Goal: Information Seeking & Learning: Learn about a topic

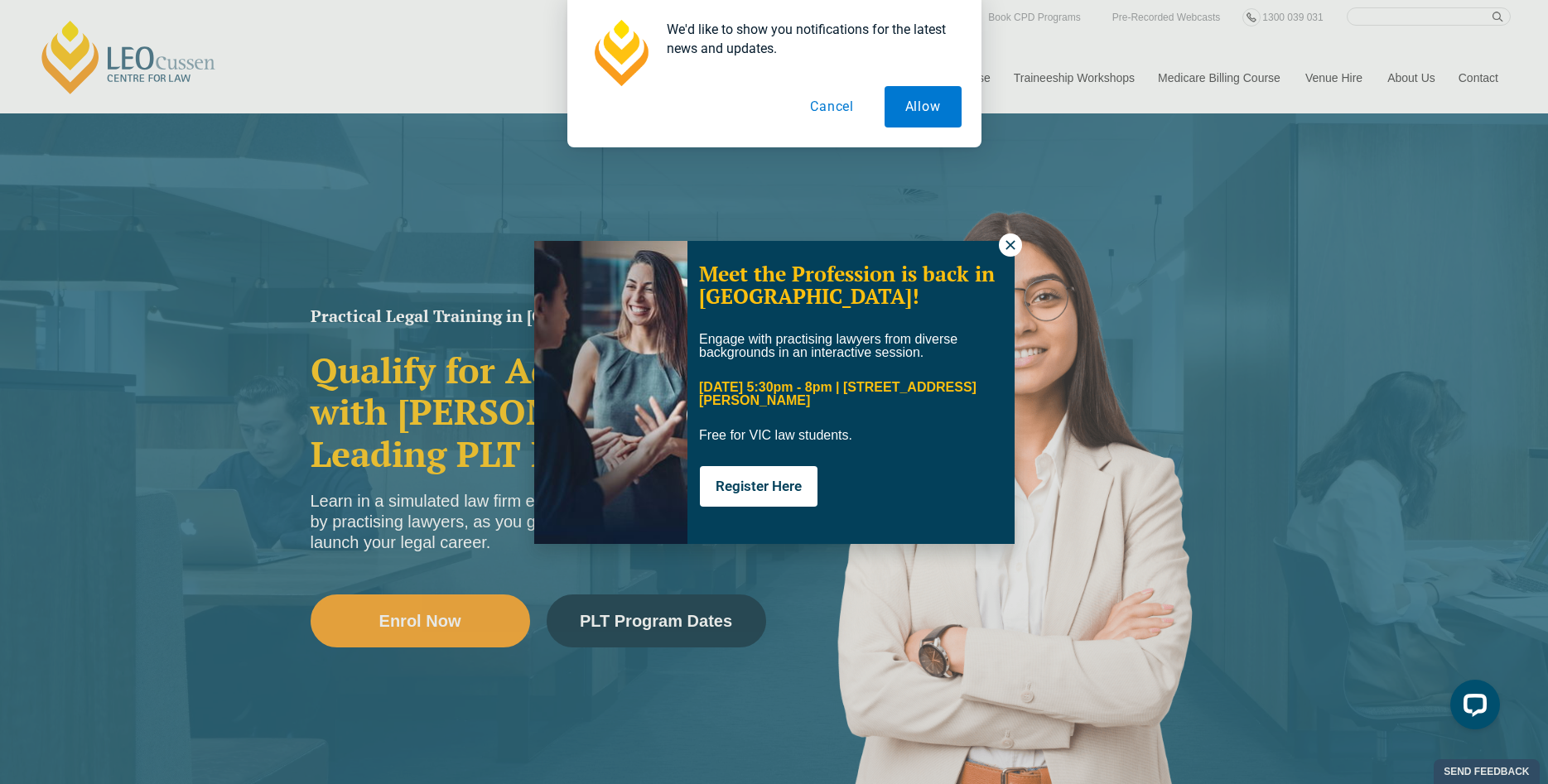
click at [835, 110] on button "Cancel" at bounding box center [832, 107] width 85 height 42
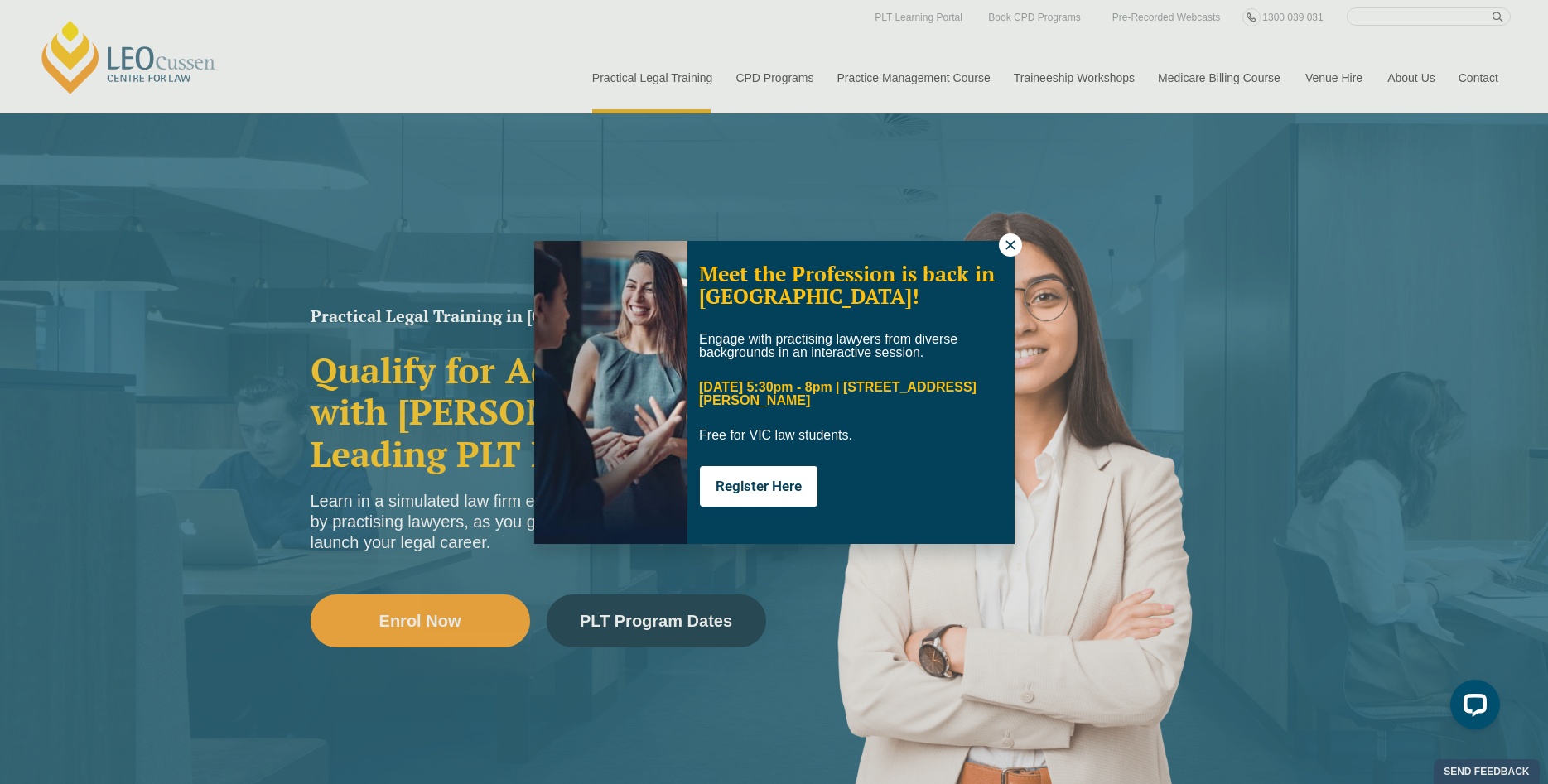
drag, startPoint x: 1008, startPoint y: 246, endPoint x: 937, endPoint y: 195, distance: 87.4
click at [1008, 244] on icon at bounding box center [1010, 245] width 15 height 15
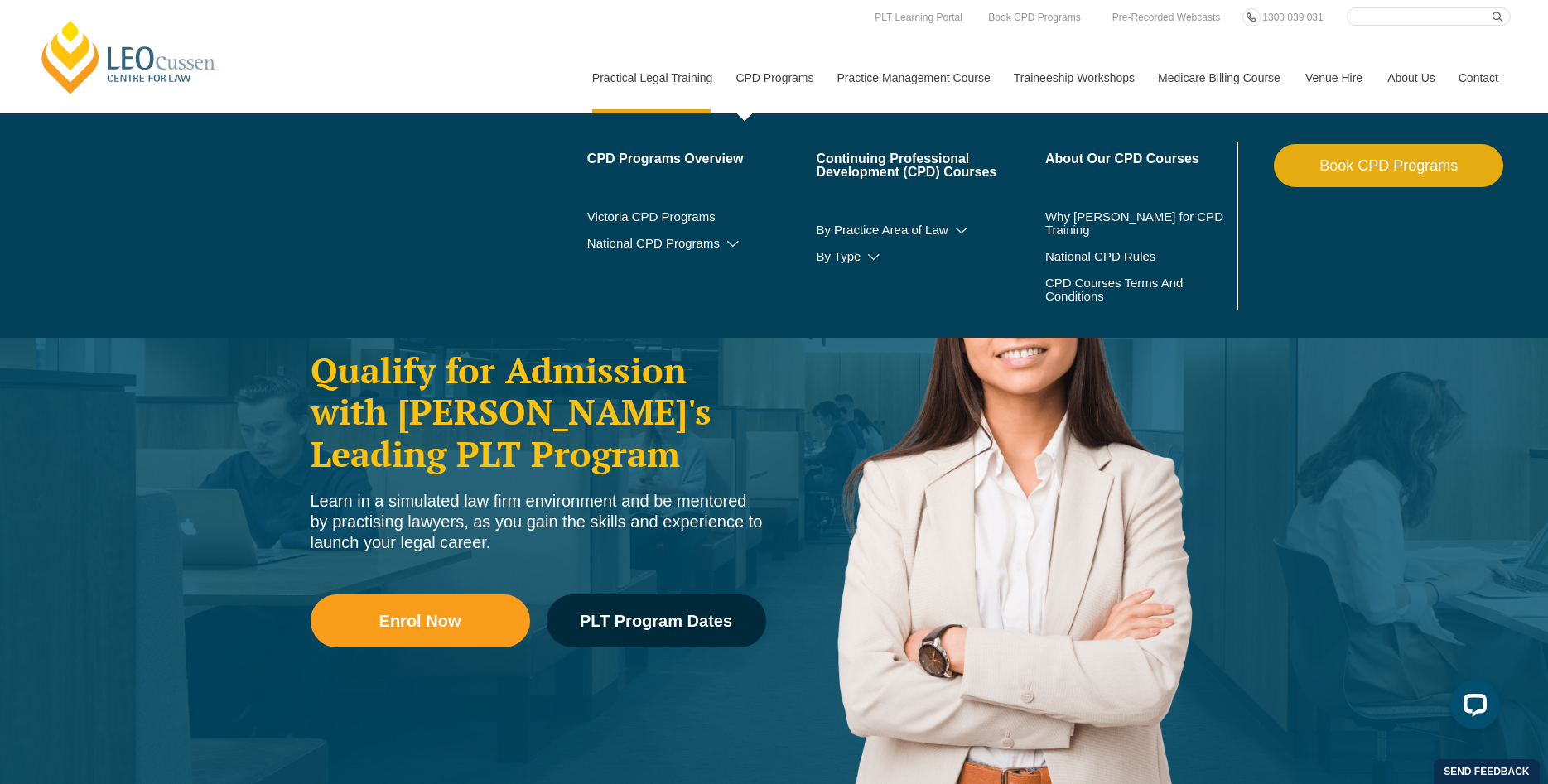
click at [778, 73] on link "CPD Programs" at bounding box center [773, 77] width 101 height 71
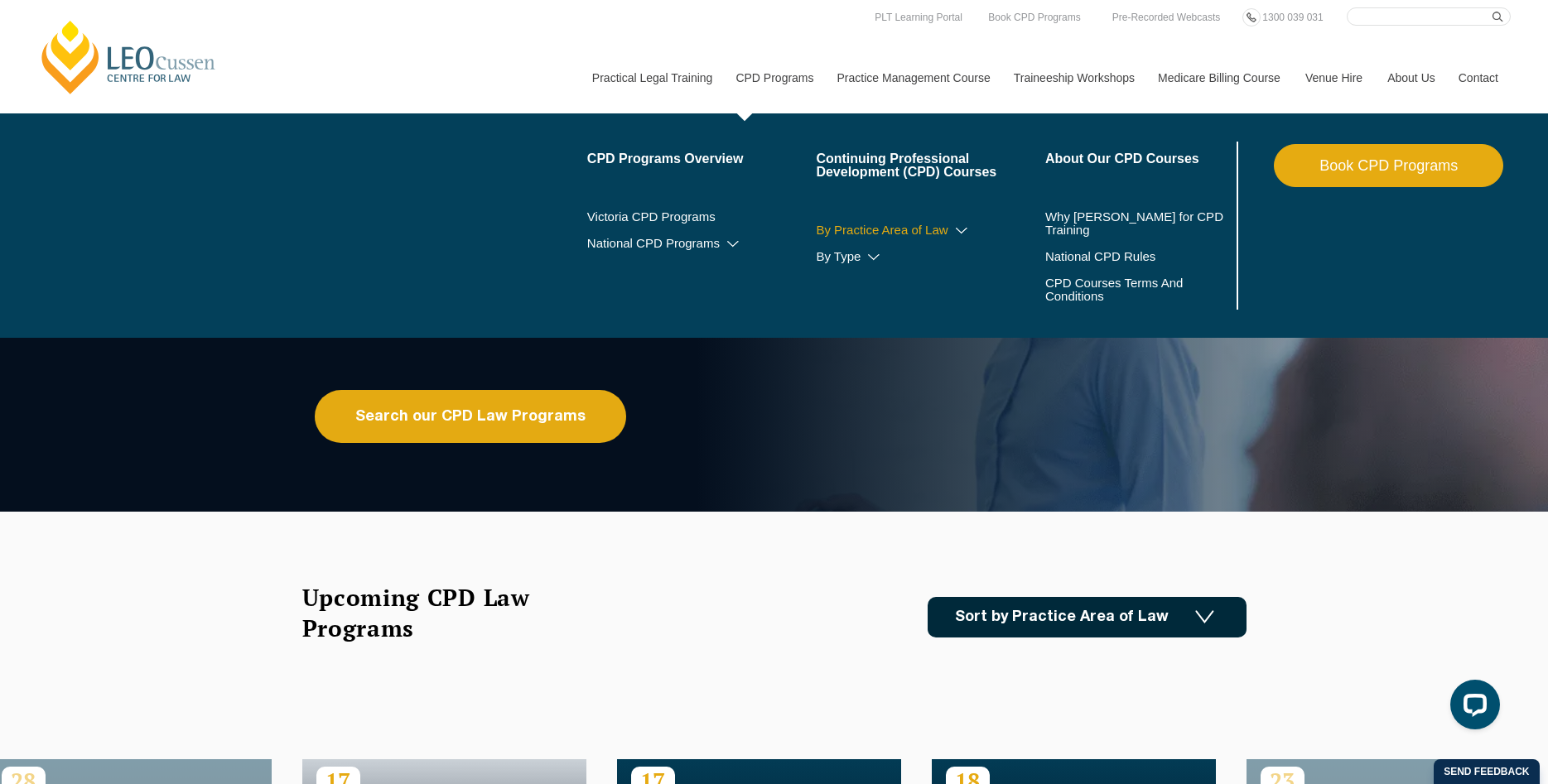
click at [898, 231] on link "By Practice Area of Law" at bounding box center [930, 230] width 229 height 14
click at [957, 232] on icon at bounding box center [961, 231] width 16 height 12
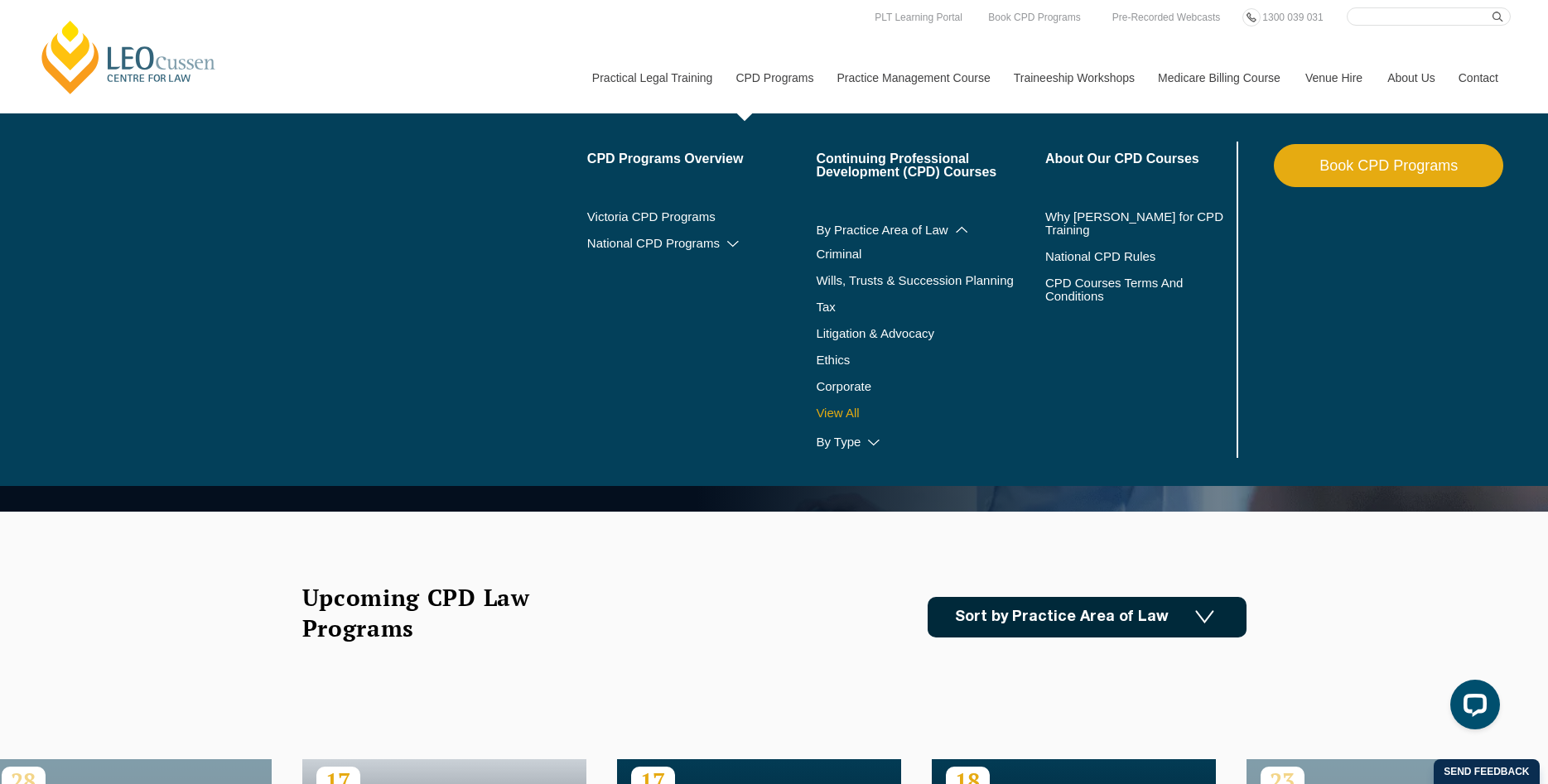
click at [842, 416] on link "View All" at bounding box center [930, 413] width 229 height 14
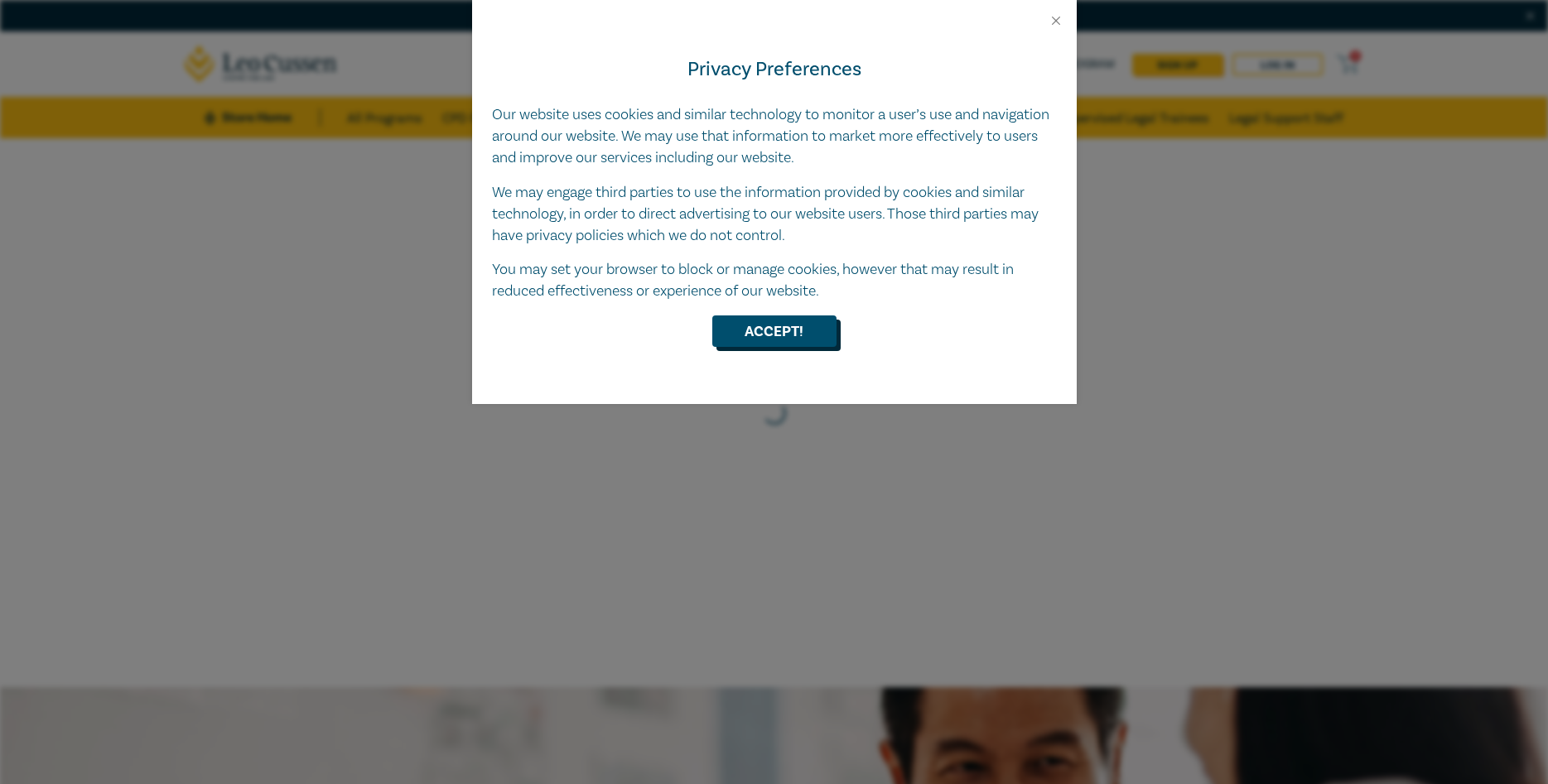
click at [759, 330] on button "Accept!" at bounding box center [774, 331] width 125 height 32
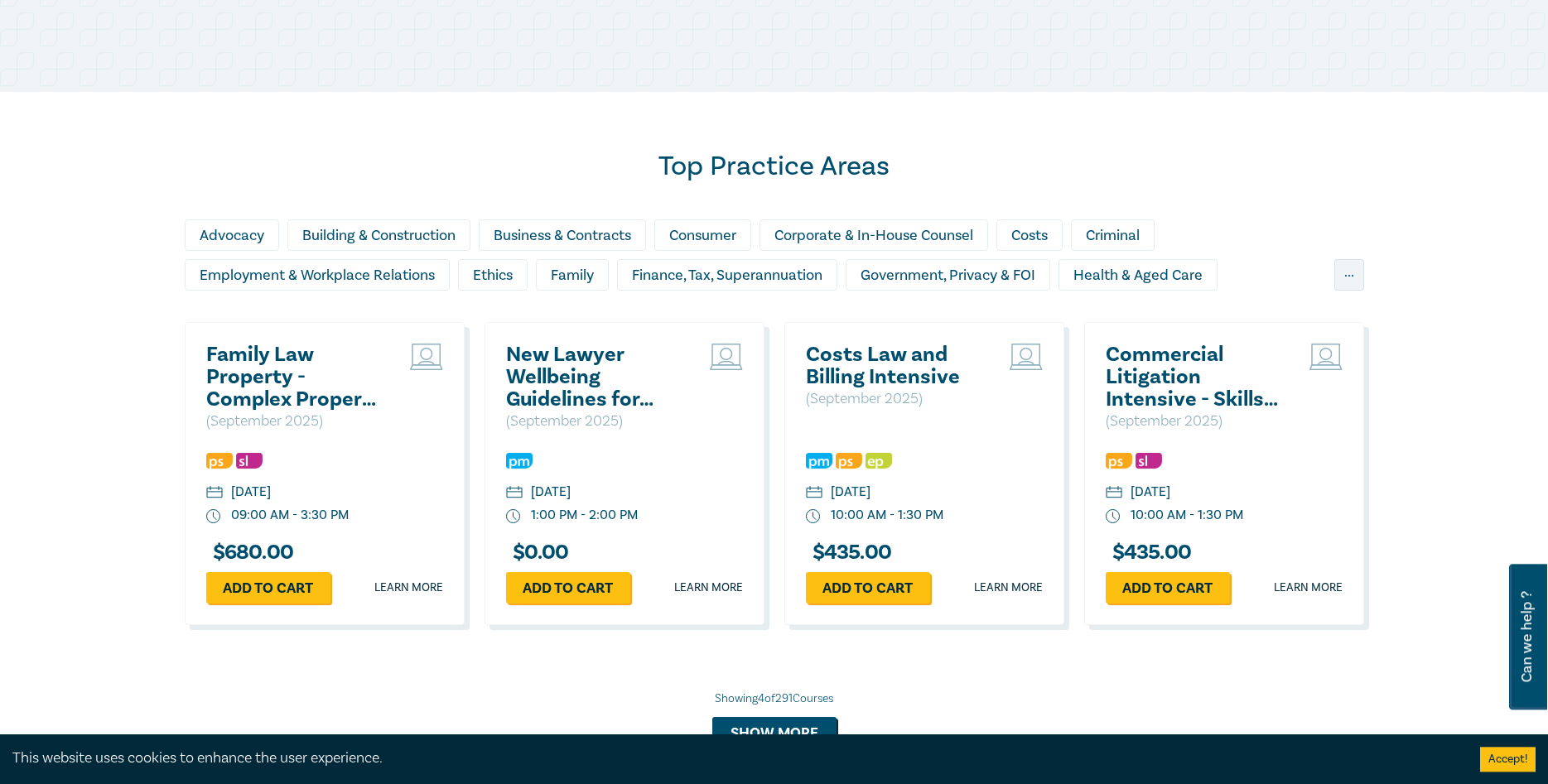
scroll to position [1352, 0]
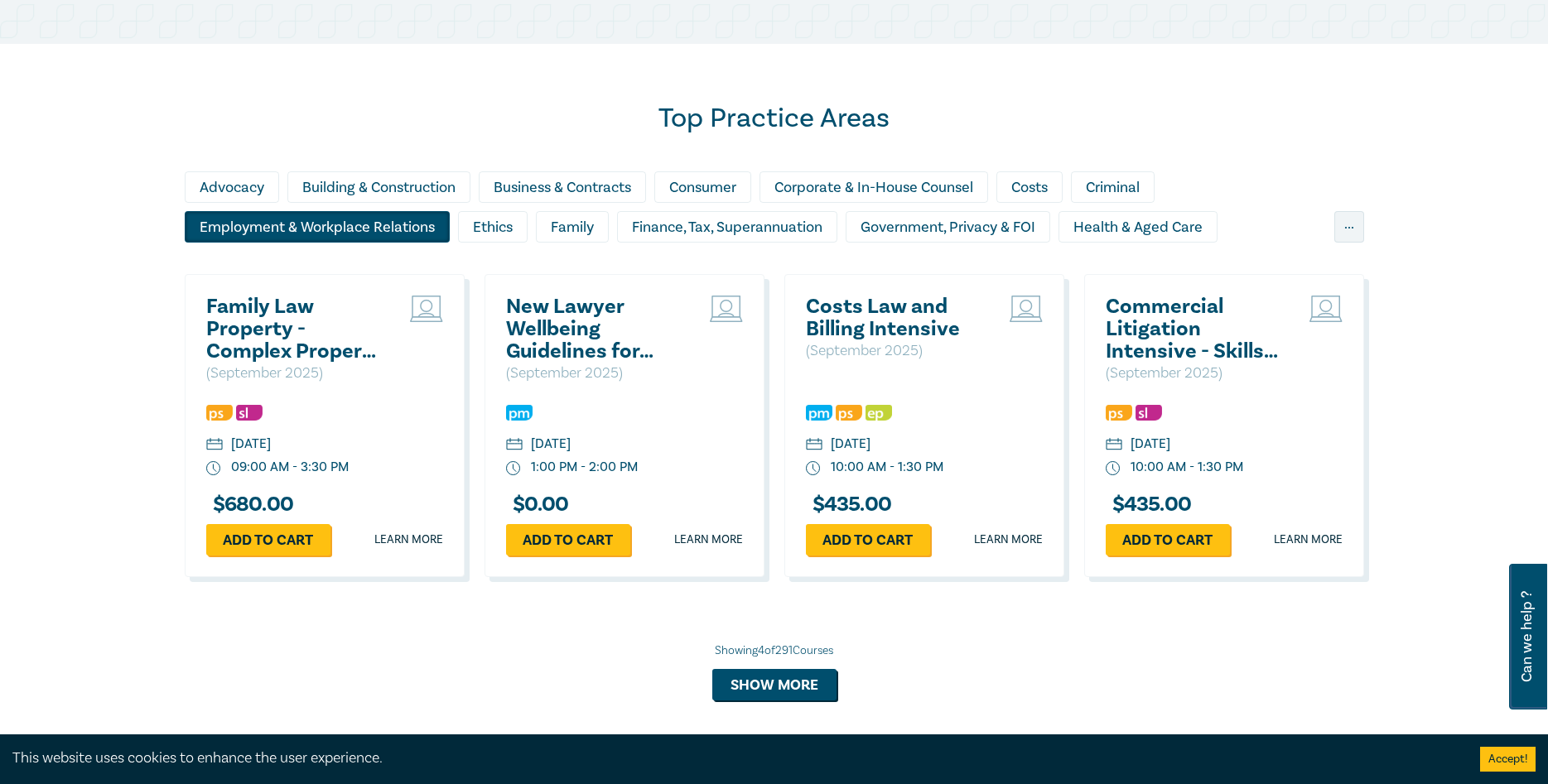
click at [404, 224] on div "Employment & Workplace Relations" at bounding box center [317, 226] width 265 height 32
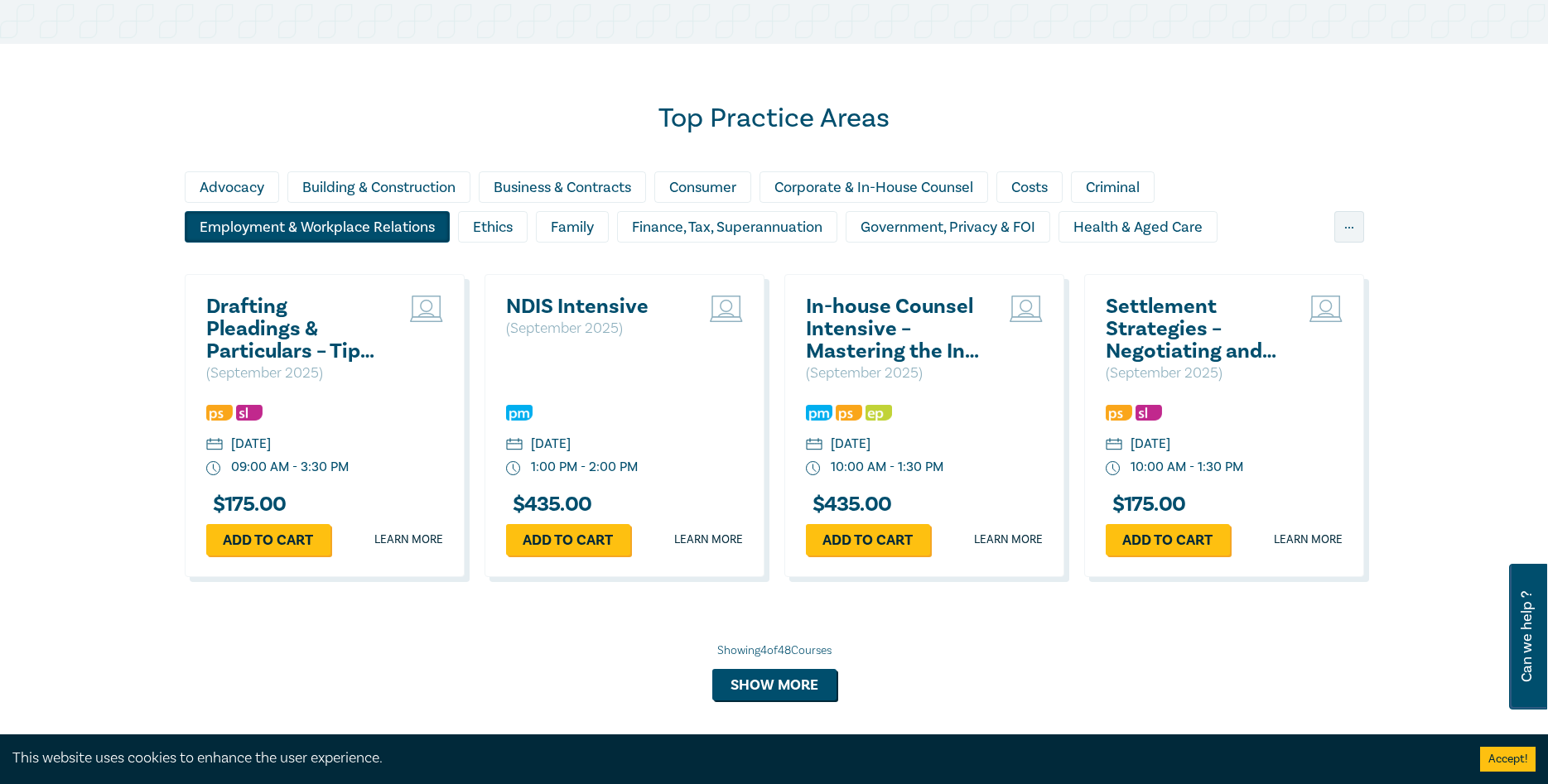
click at [404, 224] on div "Employment & Workplace Relations" at bounding box center [317, 226] width 265 height 32
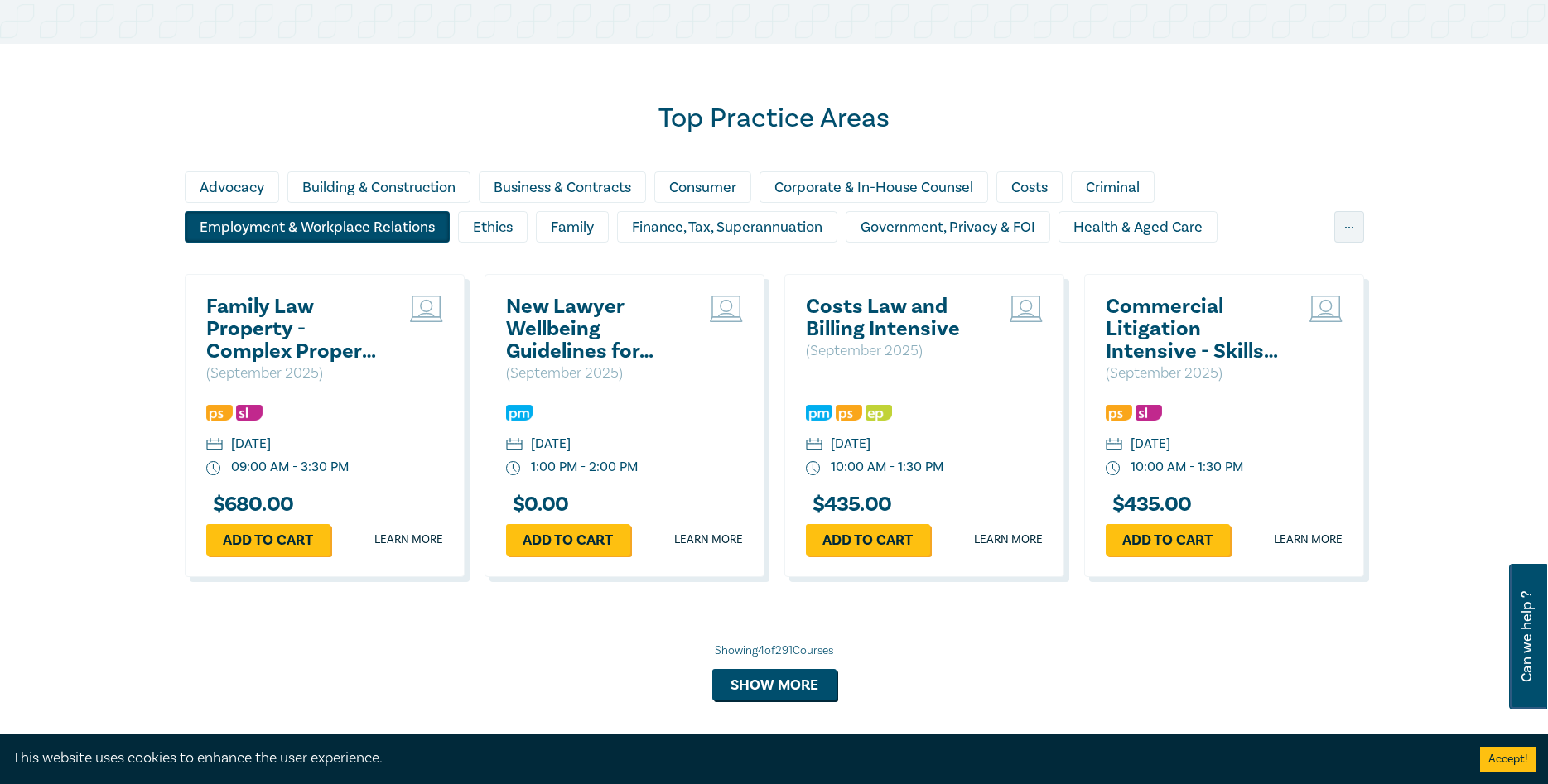
click at [404, 224] on div "Employment & Workplace Relations" at bounding box center [317, 226] width 265 height 32
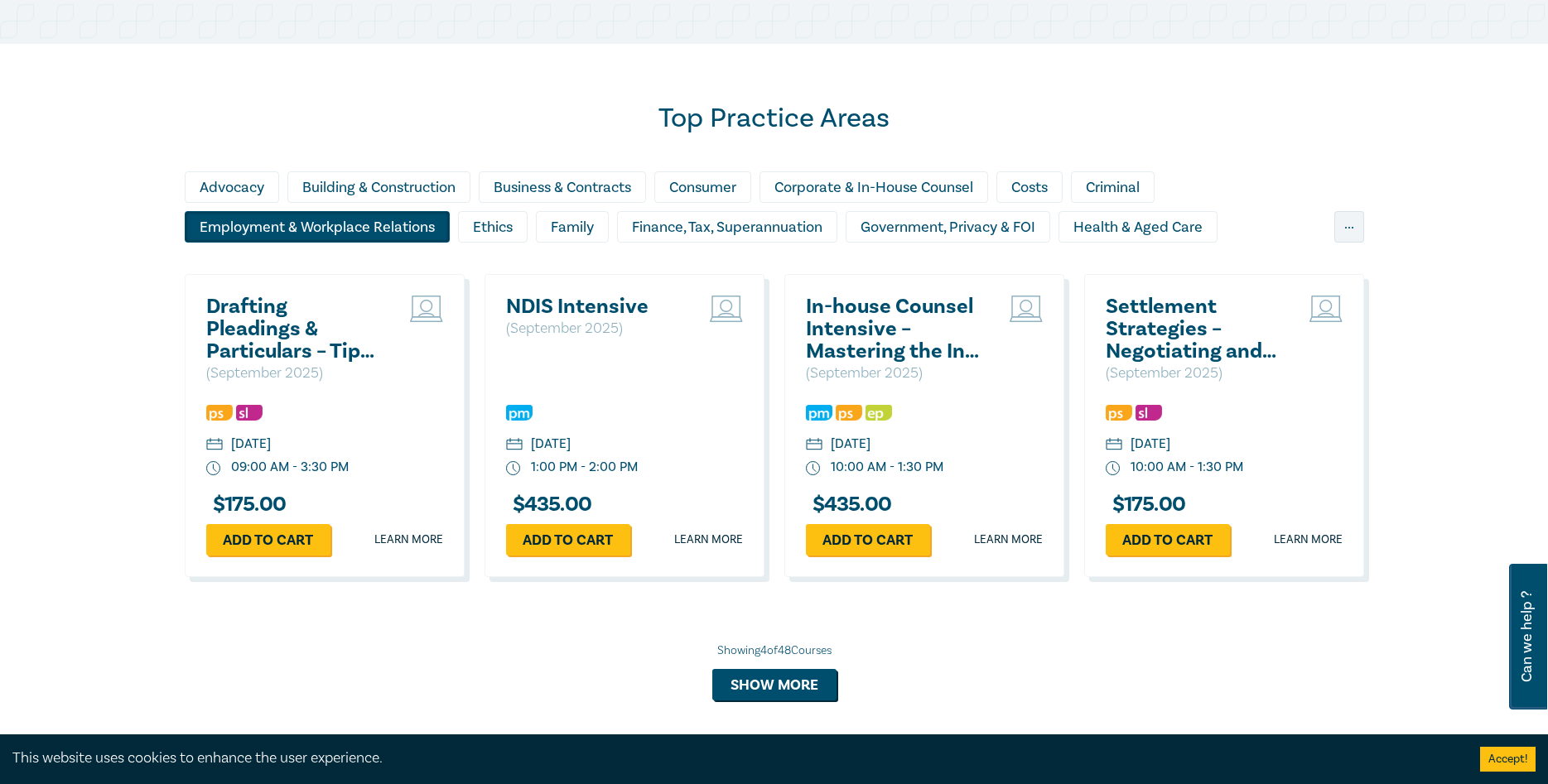
click at [404, 224] on div "Employment & Workplace Relations" at bounding box center [317, 226] width 265 height 32
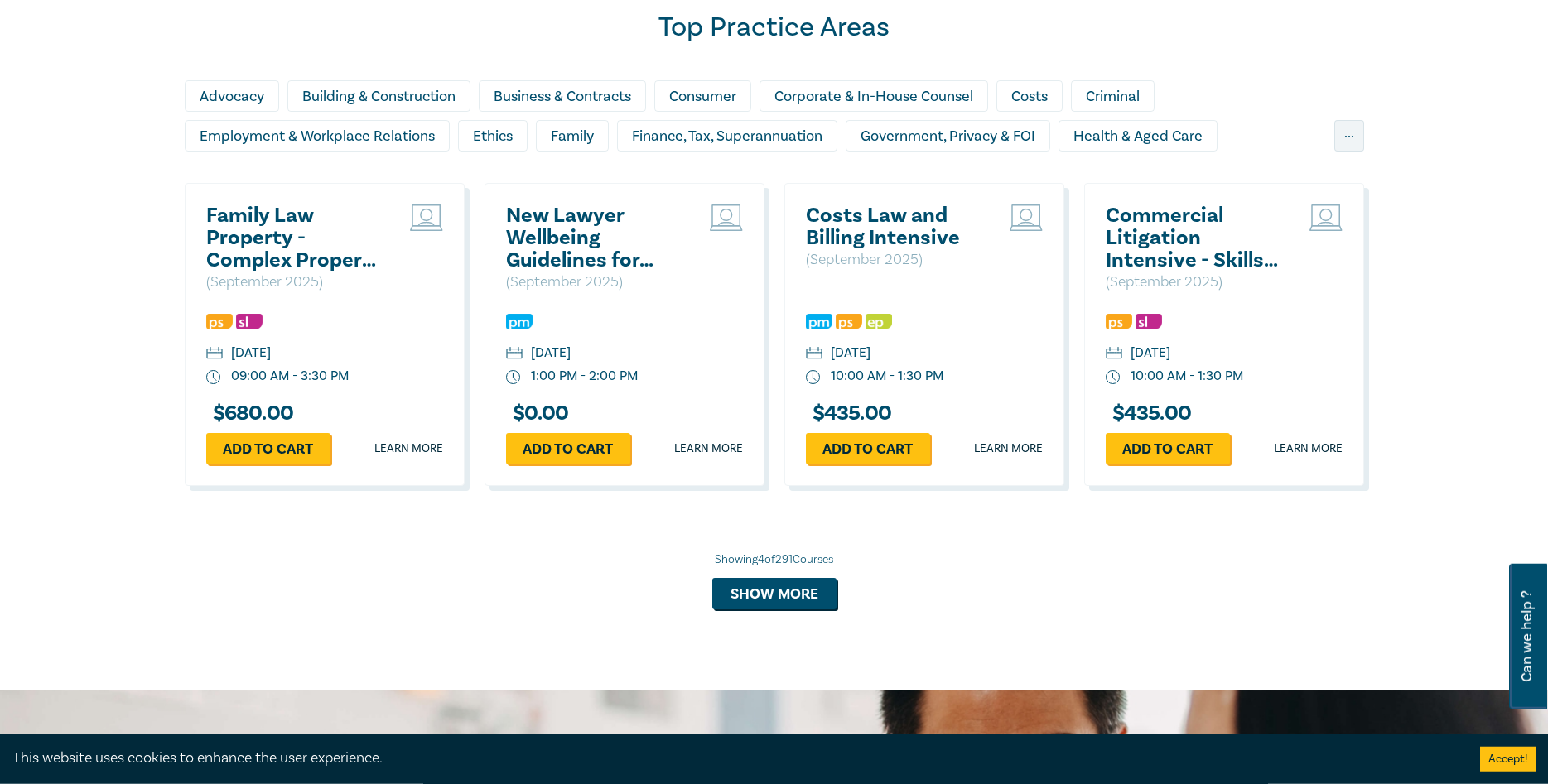
scroll to position [1436, 0]
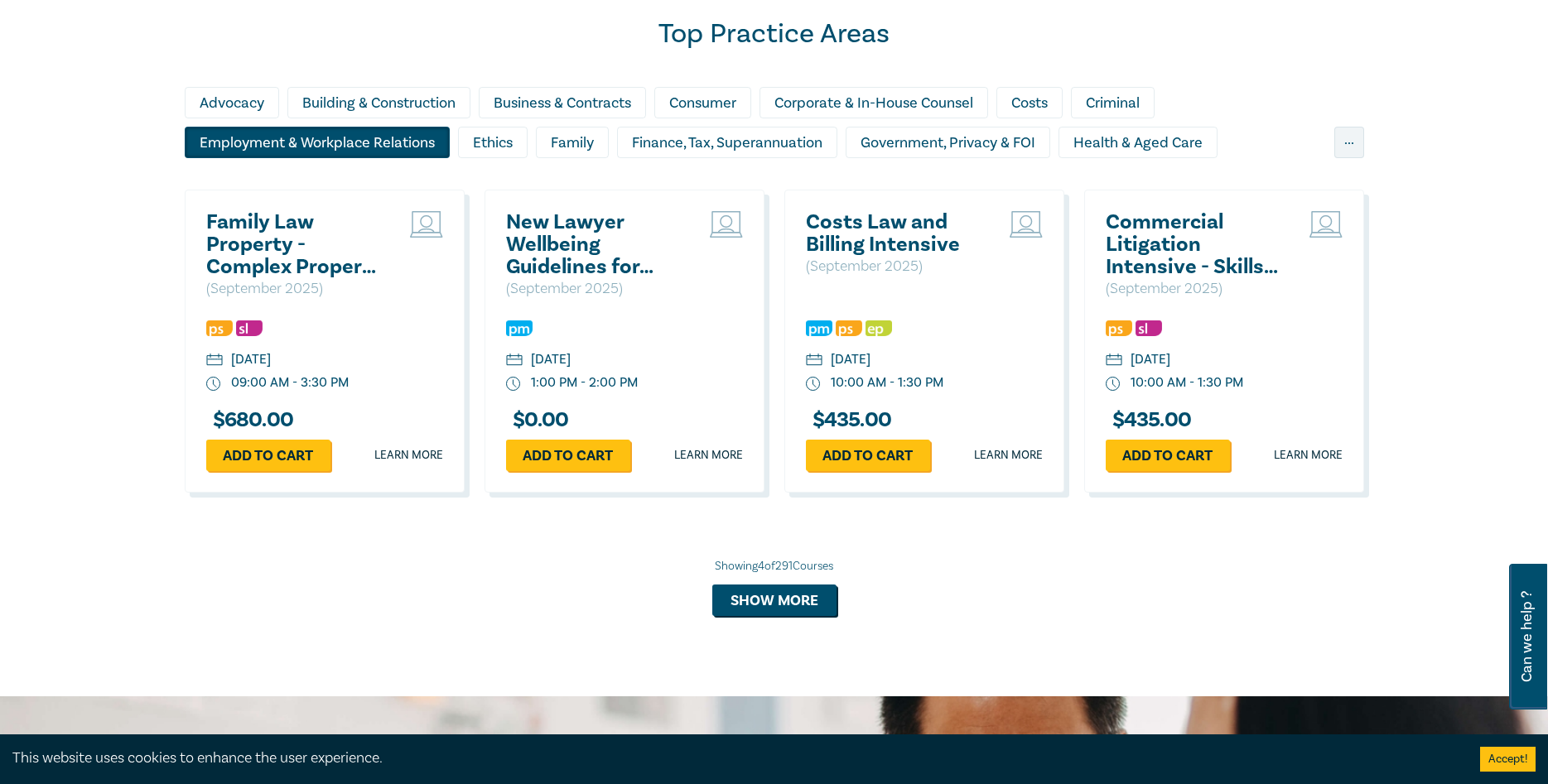
click at [326, 135] on div "Employment & Workplace Relations" at bounding box center [317, 142] width 265 height 32
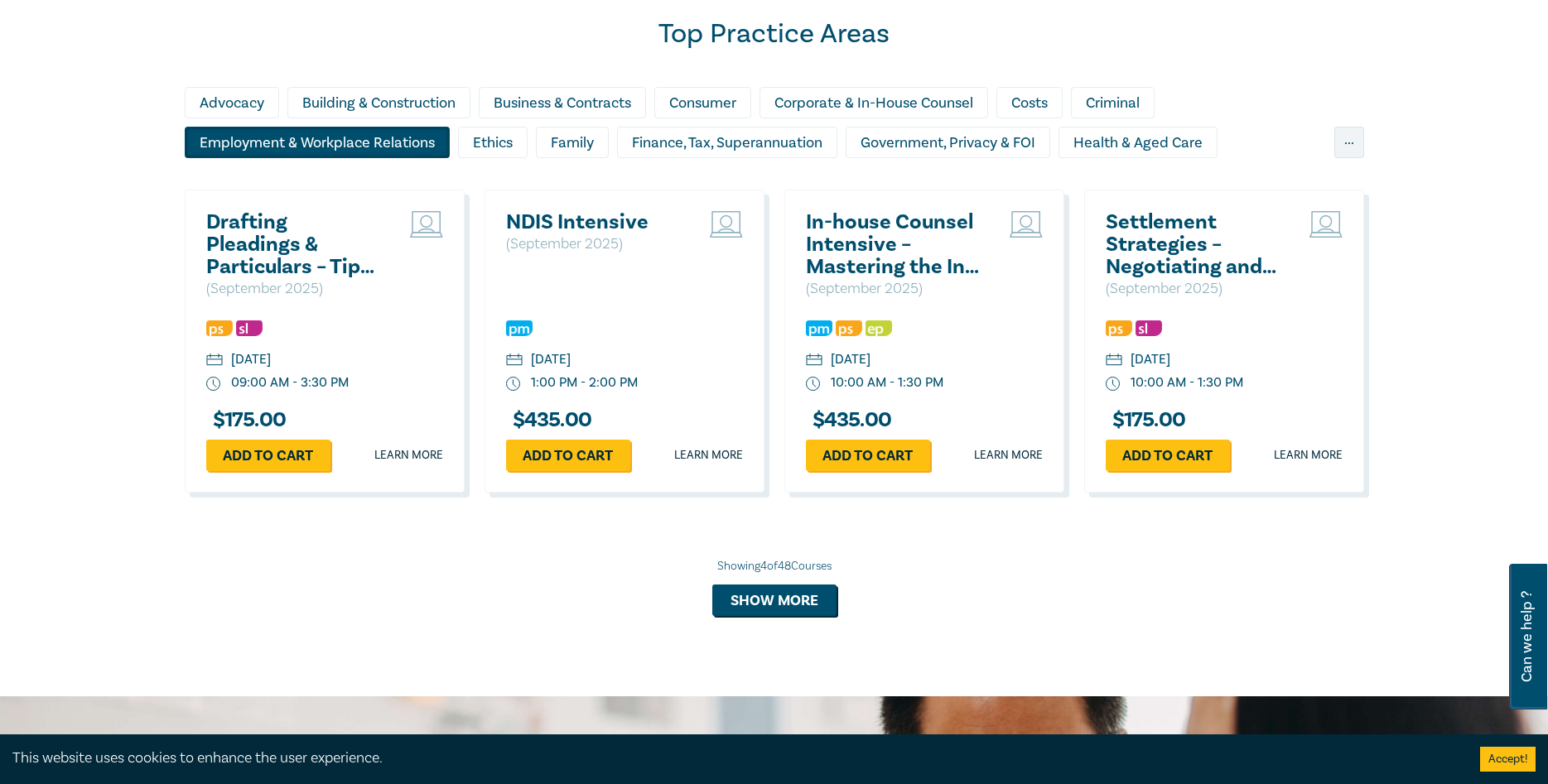
click at [326, 135] on div "Employment & Workplace Relations" at bounding box center [317, 142] width 265 height 32
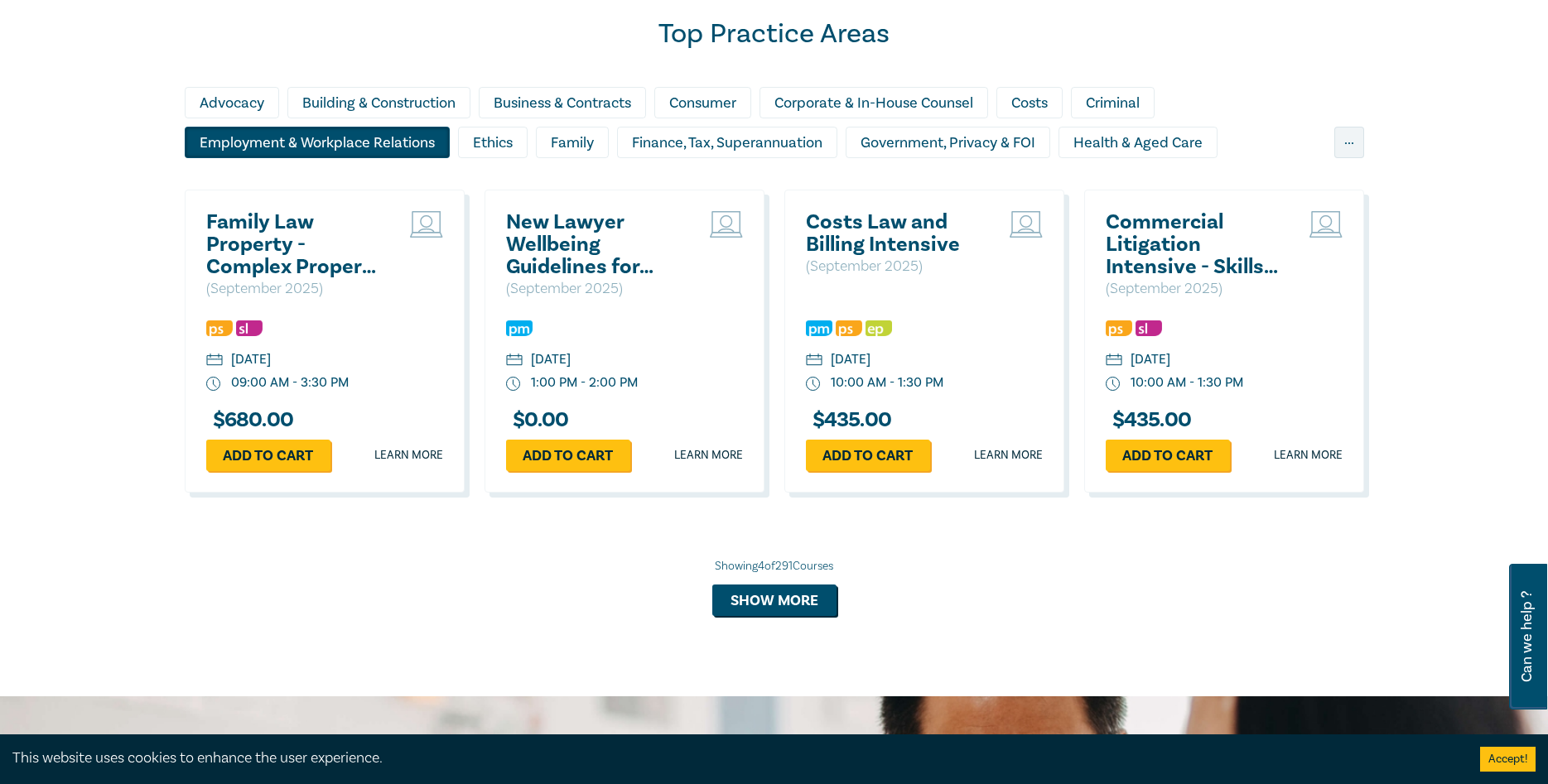
click at [326, 135] on div "Employment & Workplace Relations" at bounding box center [317, 142] width 265 height 32
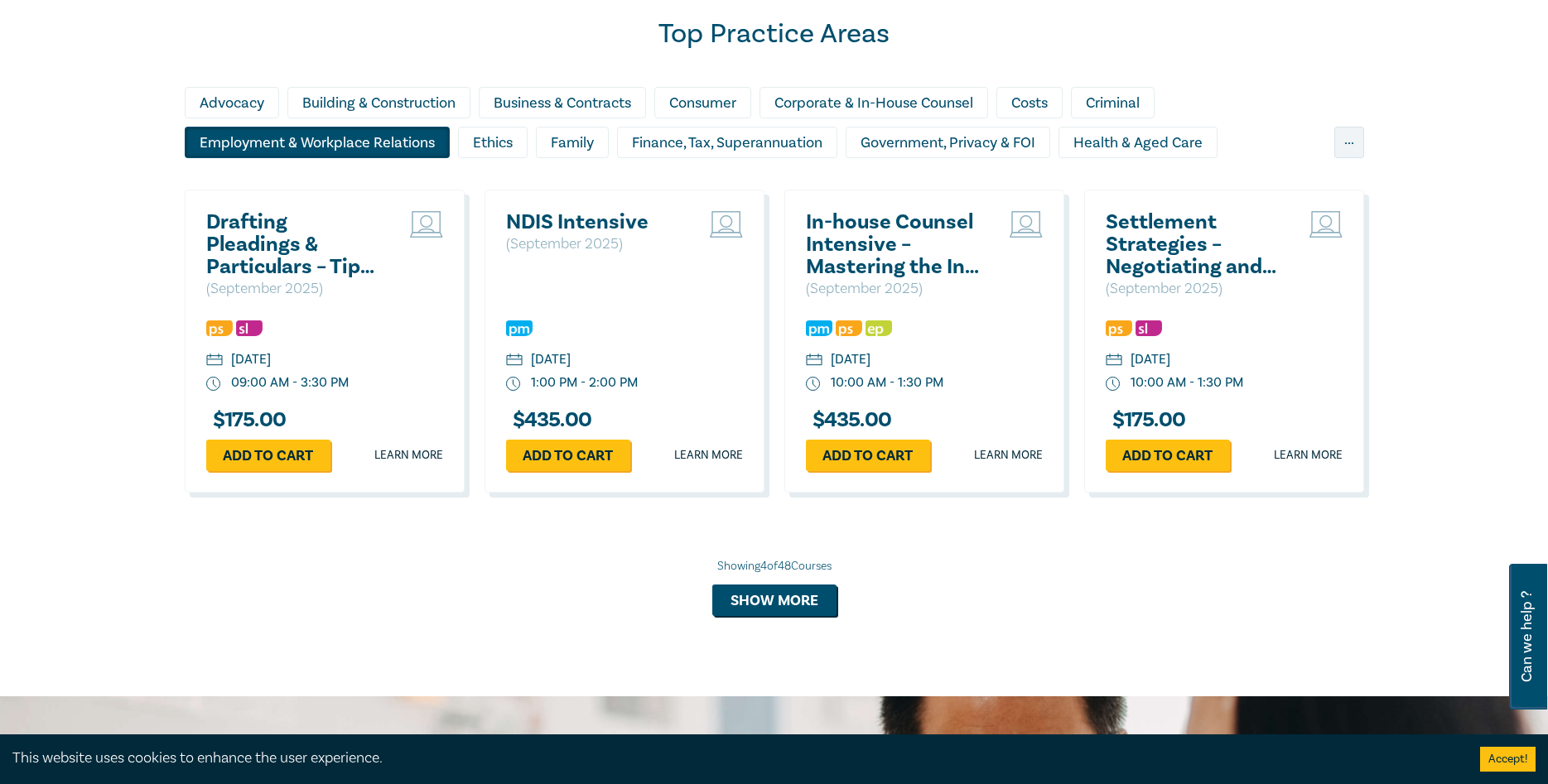
click at [326, 135] on div "Employment & Workplace Relations" at bounding box center [317, 142] width 265 height 32
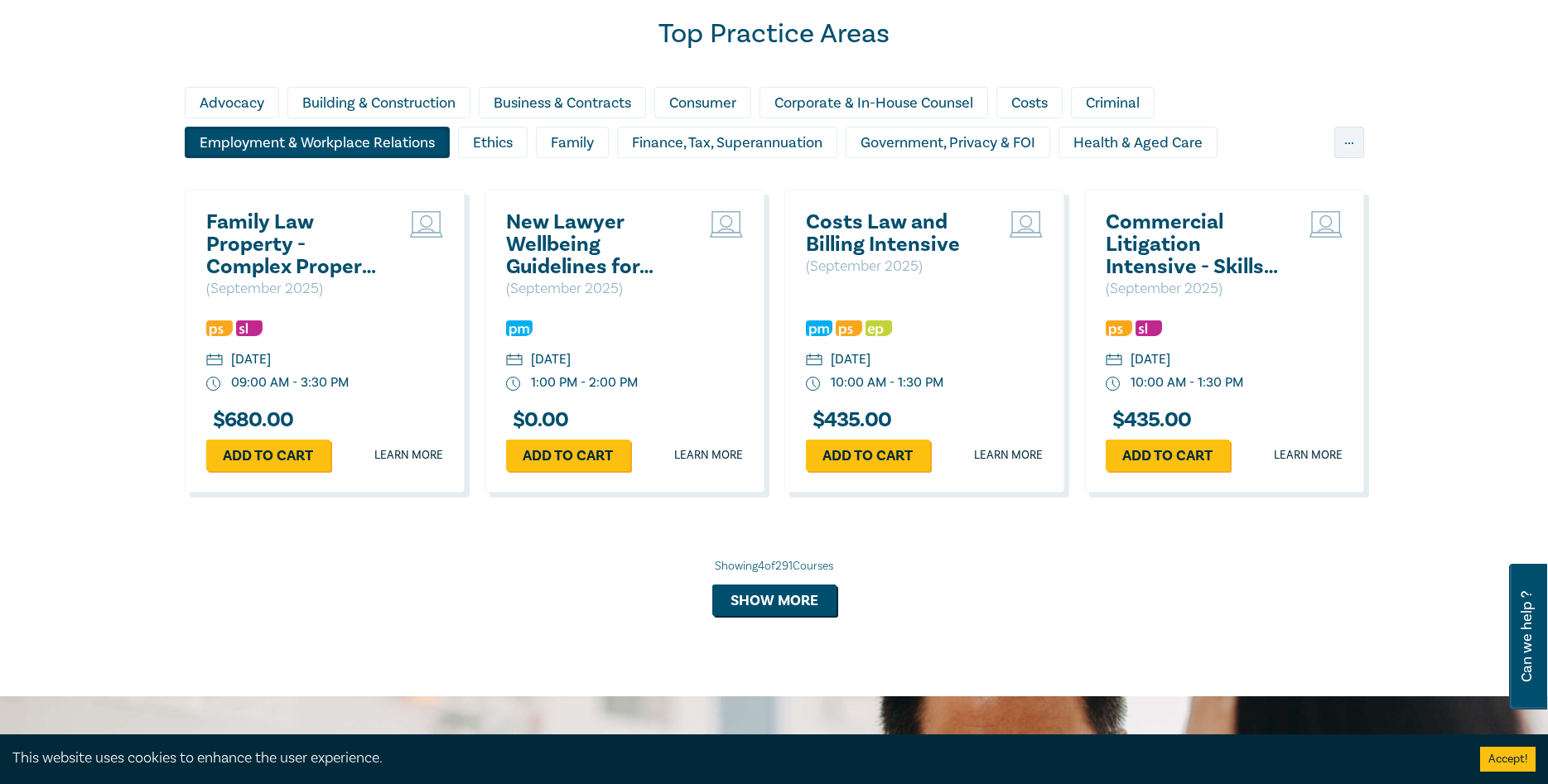
click at [326, 135] on div "Employment & Workplace Relations" at bounding box center [317, 142] width 265 height 32
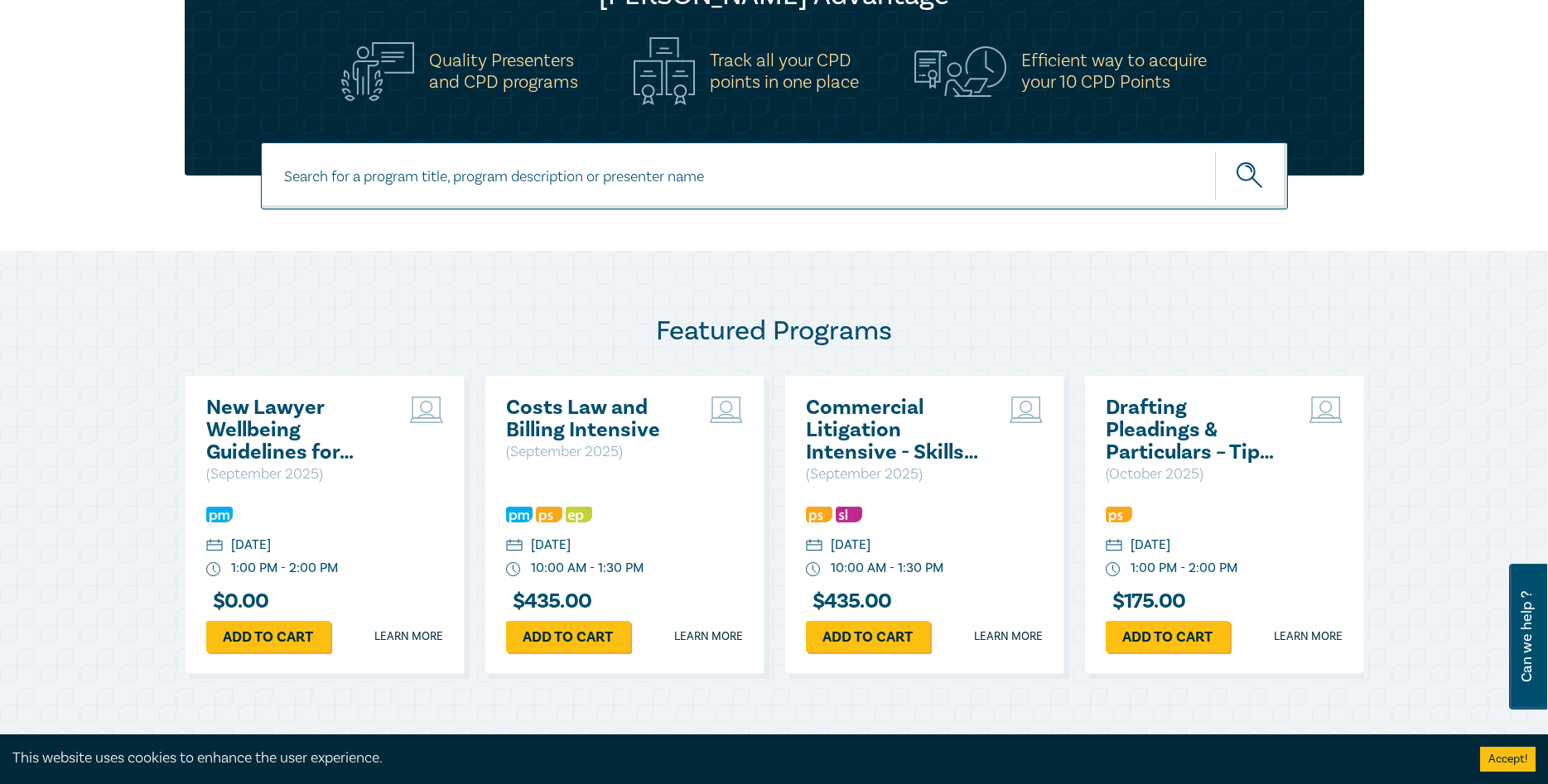
scroll to position [591, 0]
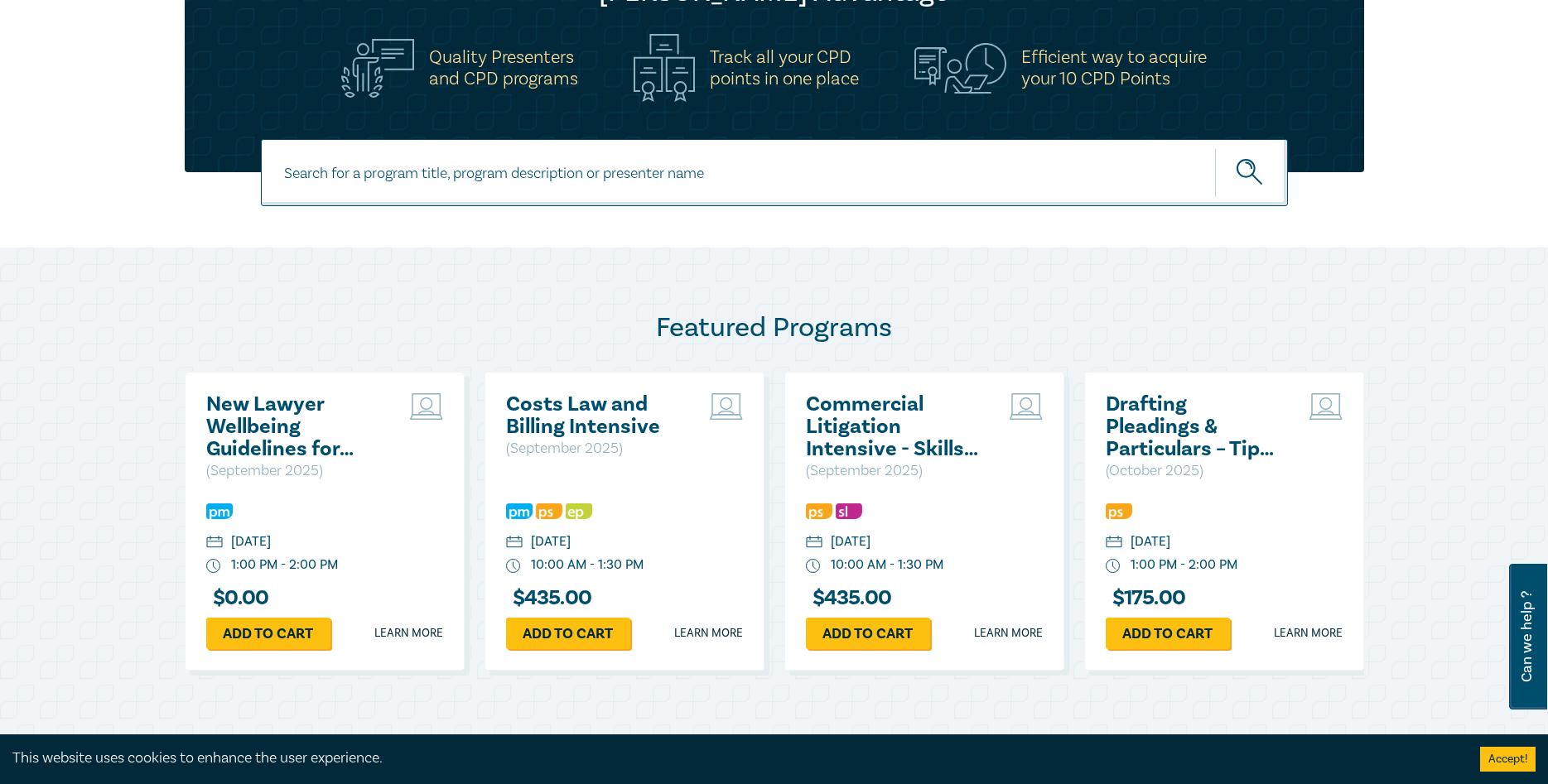
click at [327, 176] on input at bounding box center [774, 173] width 1027 height 67
type input "employment & Workplace Relations"
click at [1215, 147] on button "submit" at bounding box center [1251, 173] width 73 height 51
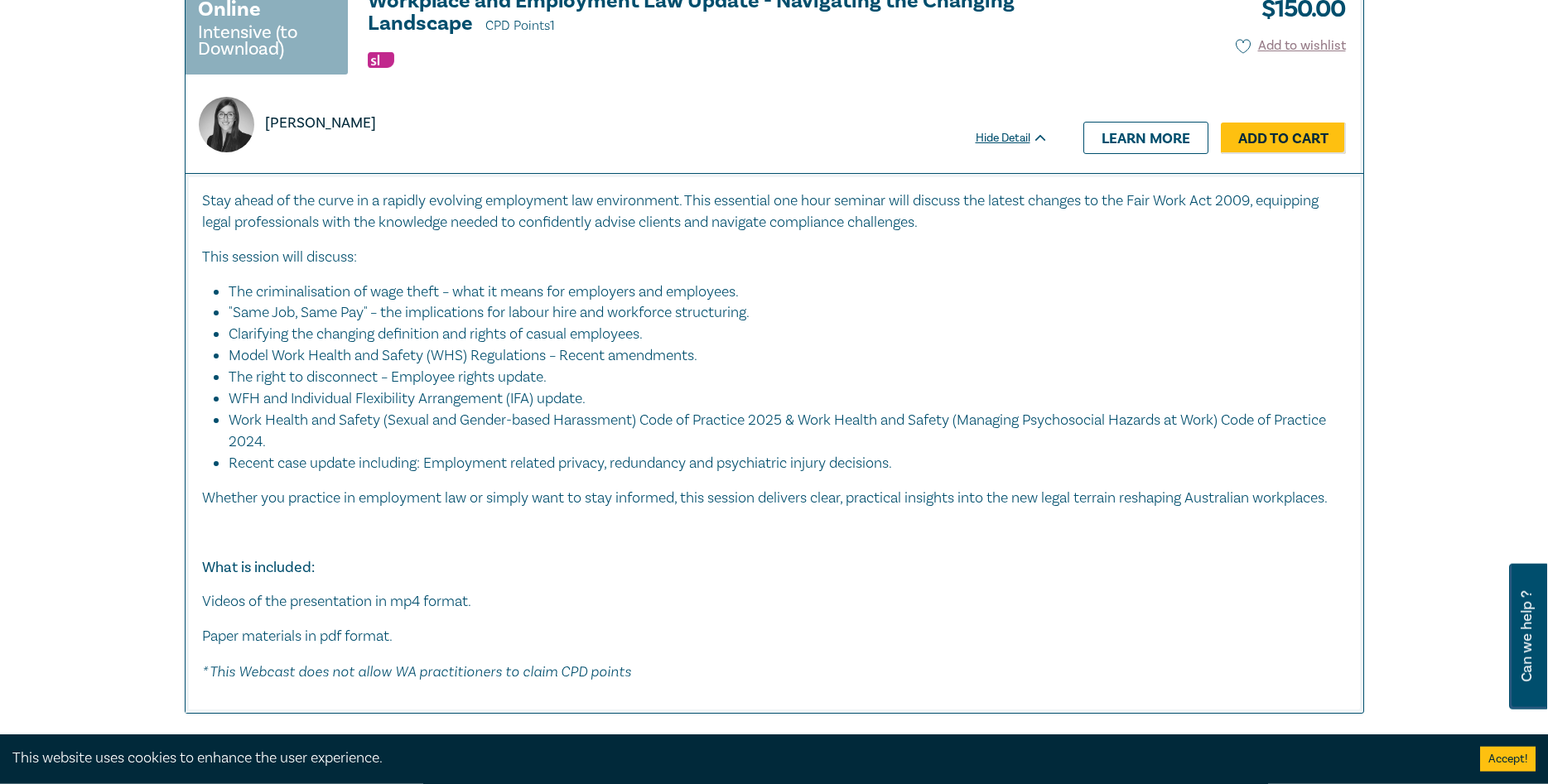
scroll to position [6926, 0]
